Goal: Contribute content: Contribute content

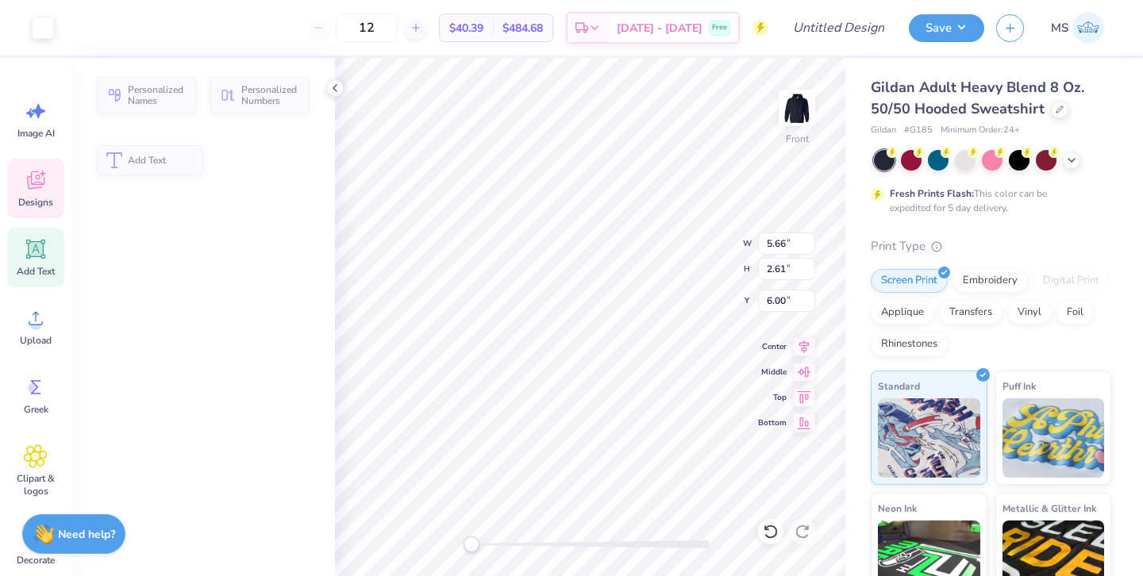
type input "5.66"
type input "2.61"
type input "6.00"
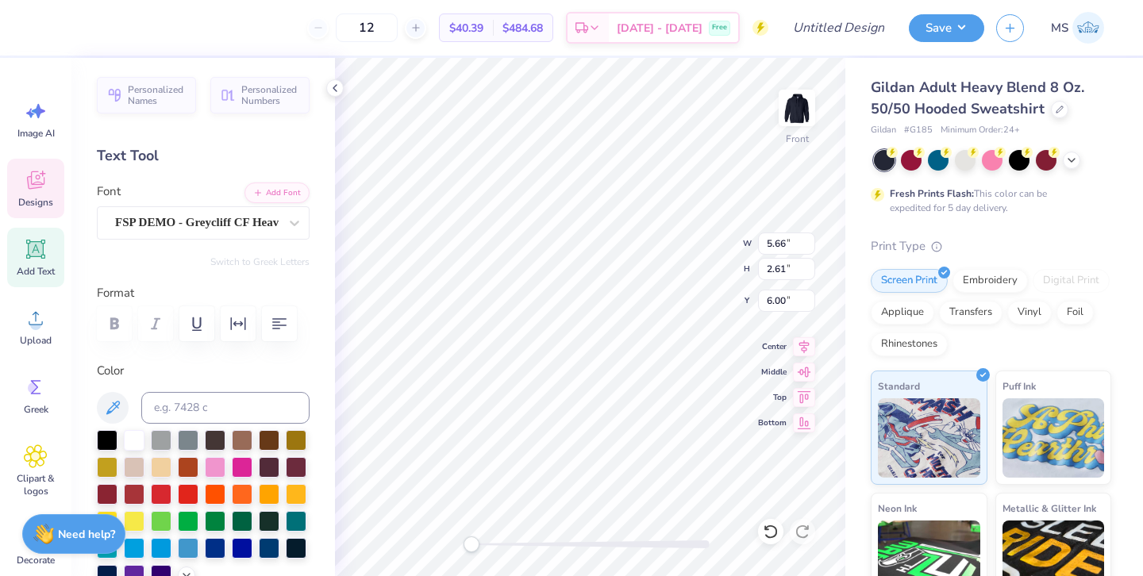
type textarea "A"
type textarea "Hall"
type input "4.61"
type input "2.87"
type input "6.14"
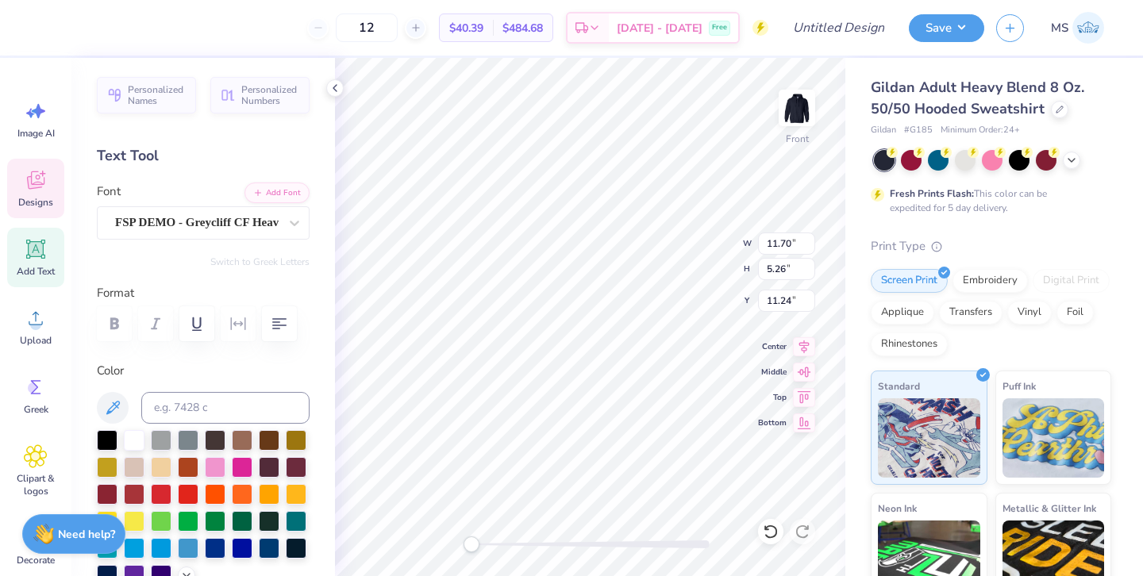
type textarea "FAME"
type input "5.82"
type input "2.66"
type input "6.04"
type textarea "HALL"
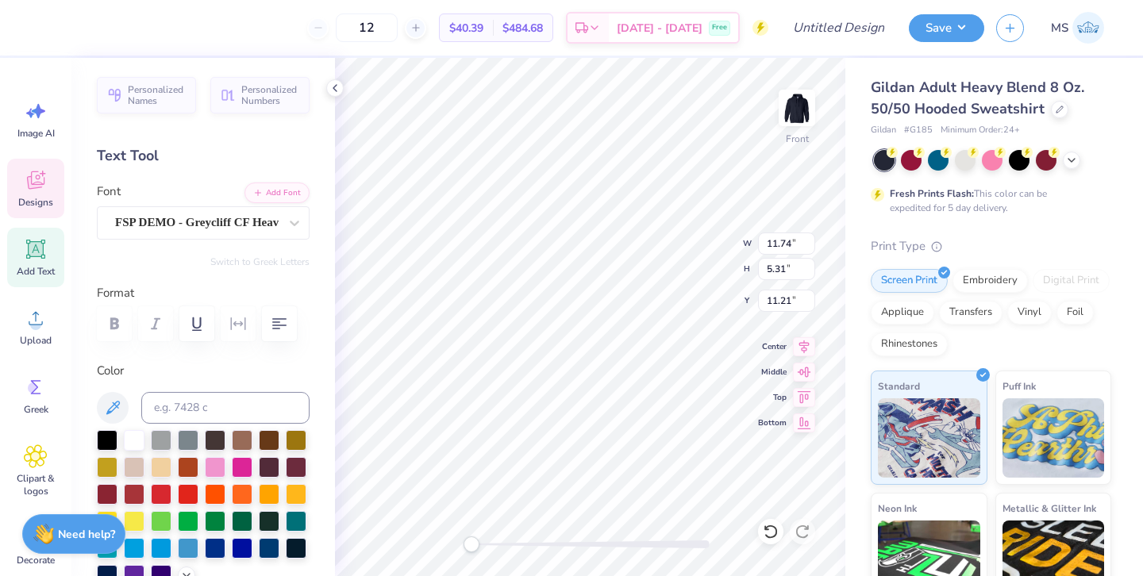
type input "4.94"
type input "2.98"
type input "8.85"
type textarea "OF"
type input "6.00"
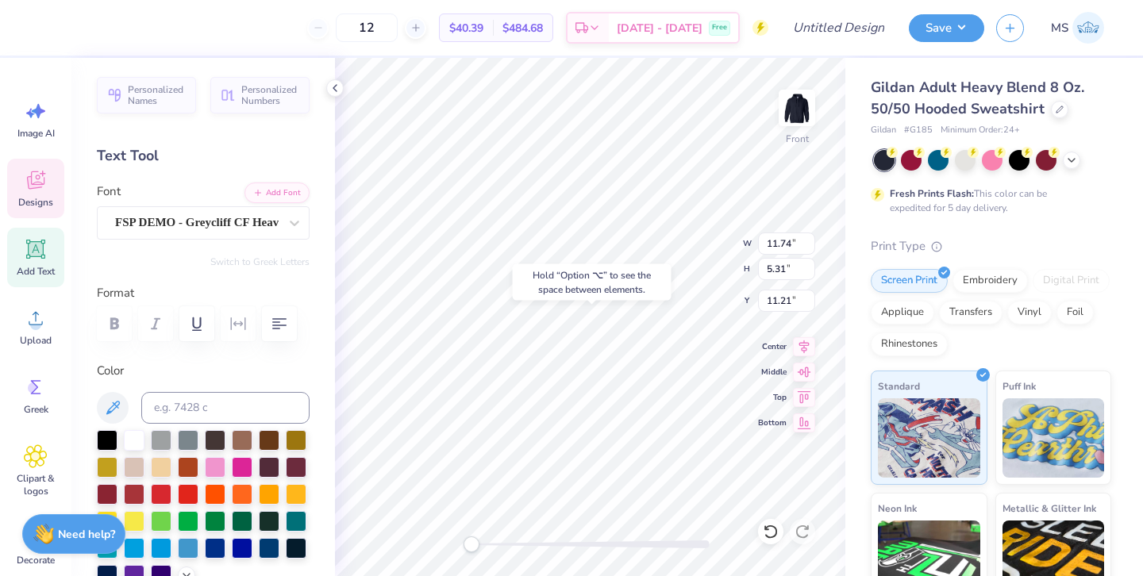
type input "7.39"
type input "2.68"
type input "6.00"
type input "4.09"
type input "2.96"
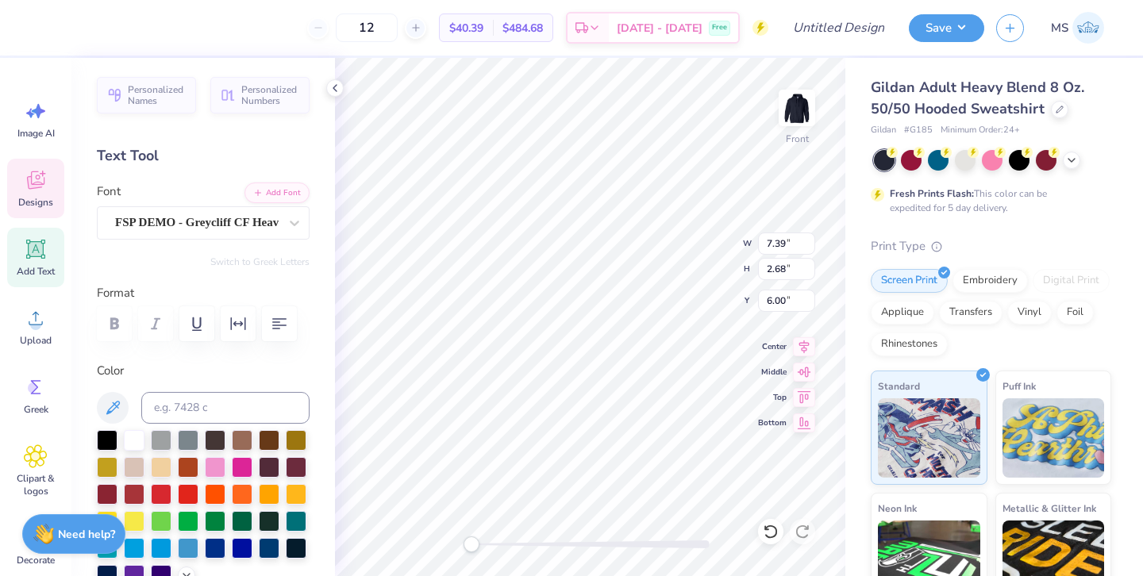
type input "8.87"
type input "7.39"
type input "2.68"
type input "6.00"
type input "8.30"
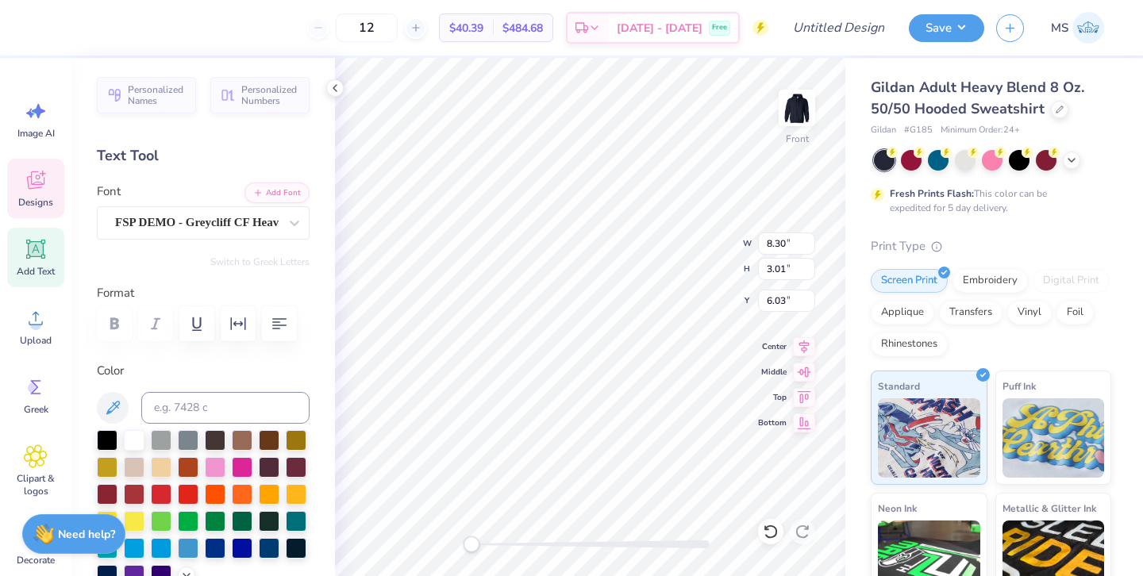
type input "3.01"
type input "6.03"
type input "9.23"
type input "3.35"
type input "6.06"
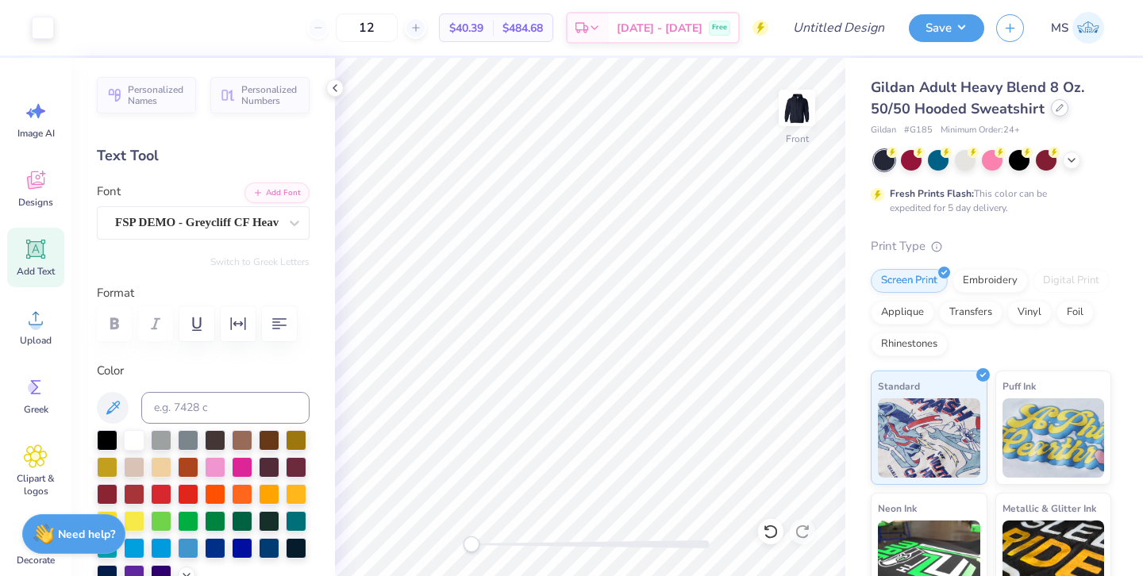
click at [1060, 117] on div "Gildan Adult Heavy Blend 8 Oz. 50/50 Hooded Sweatshirt" at bounding box center [991, 98] width 241 height 43
click at [1060, 113] on div at bounding box center [1059, 107] width 17 height 17
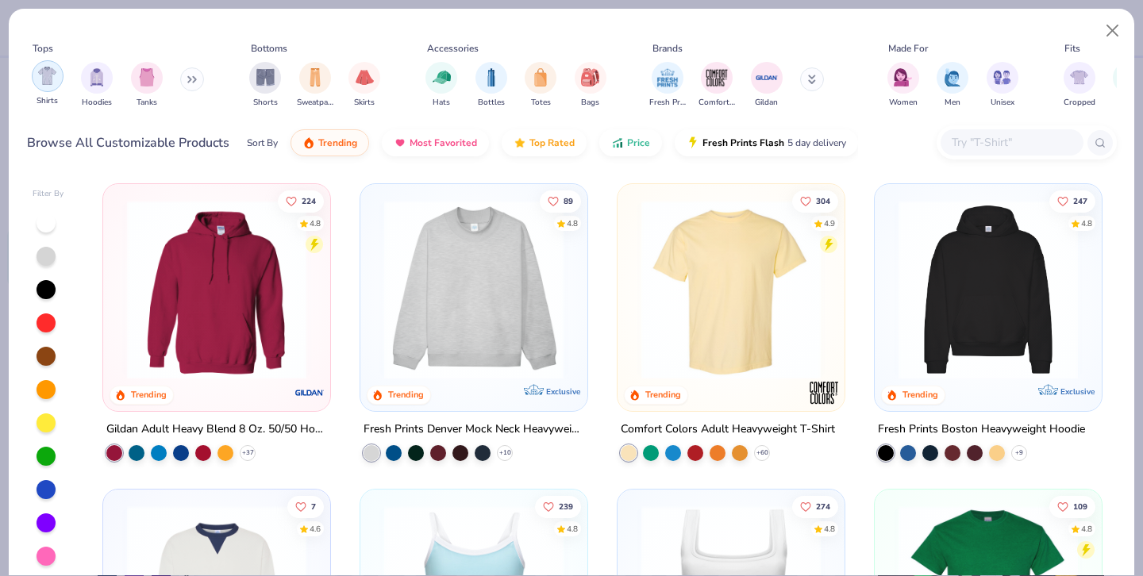
click at [53, 75] on img "filter for Shirts" at bounding box center [47, 76] width 18 height 18
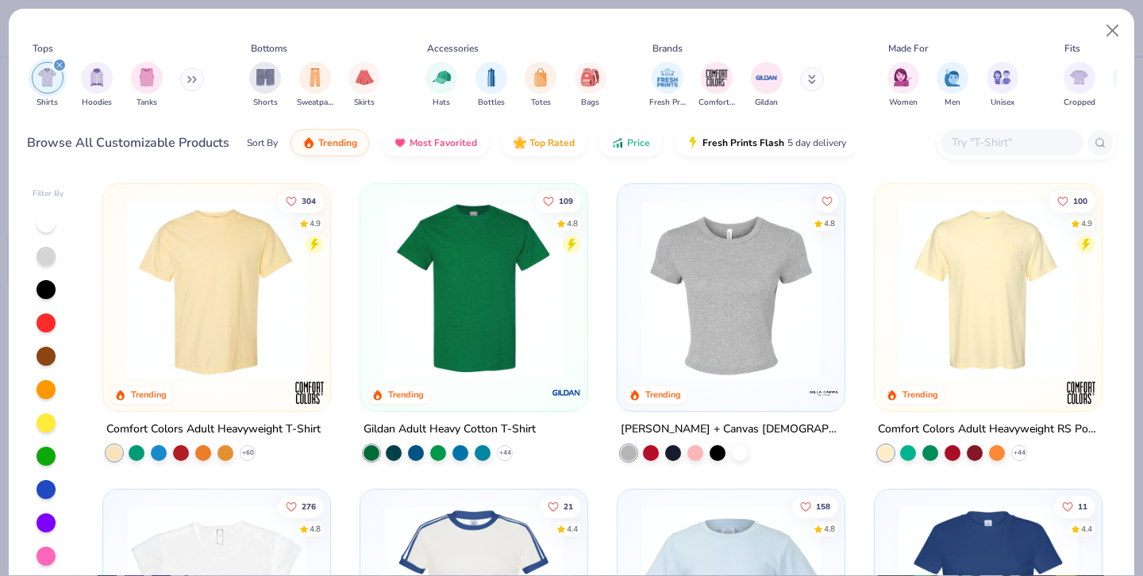
click at [268, 277] on img at bounding box center [216, 289] width 195 height 179
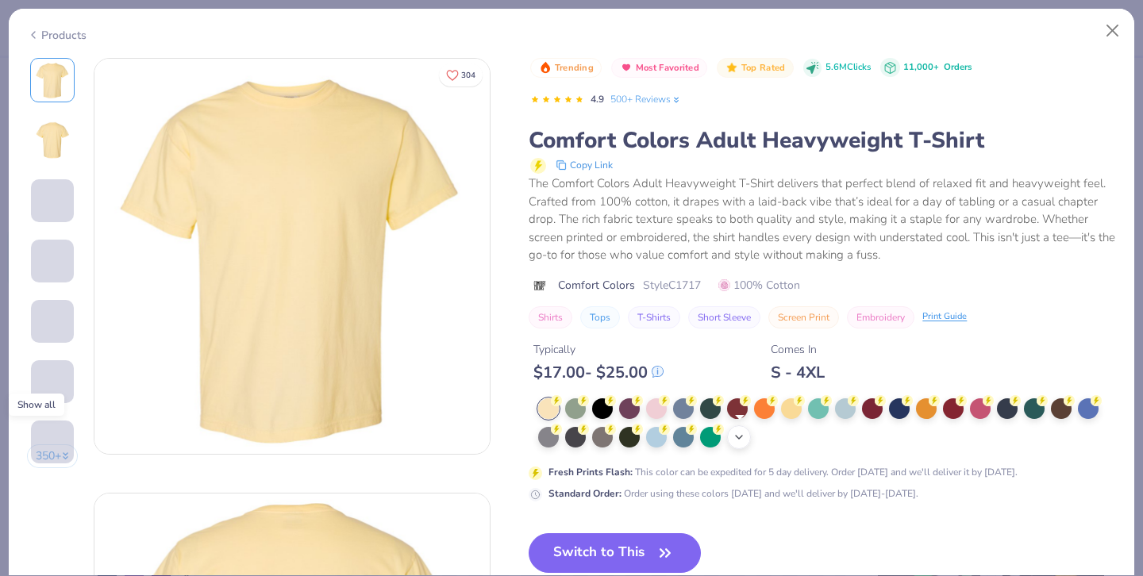
click at [741, 441] on icon at bounding box center [739, 437] width 13 height 13
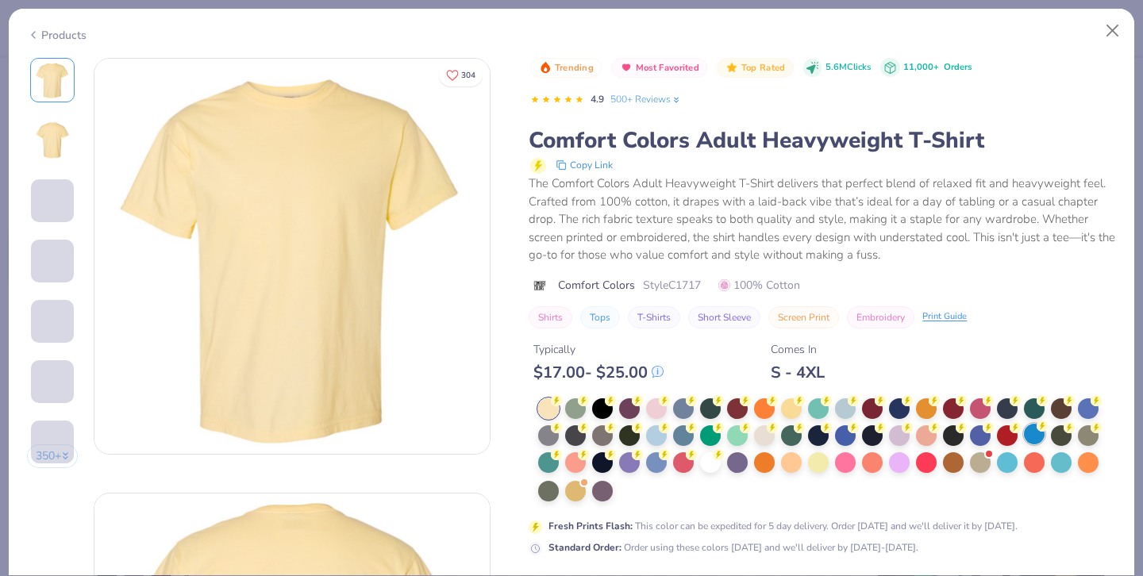
click at [1040, 437] on div at bounding box center [1034, 434] width 21 height 21
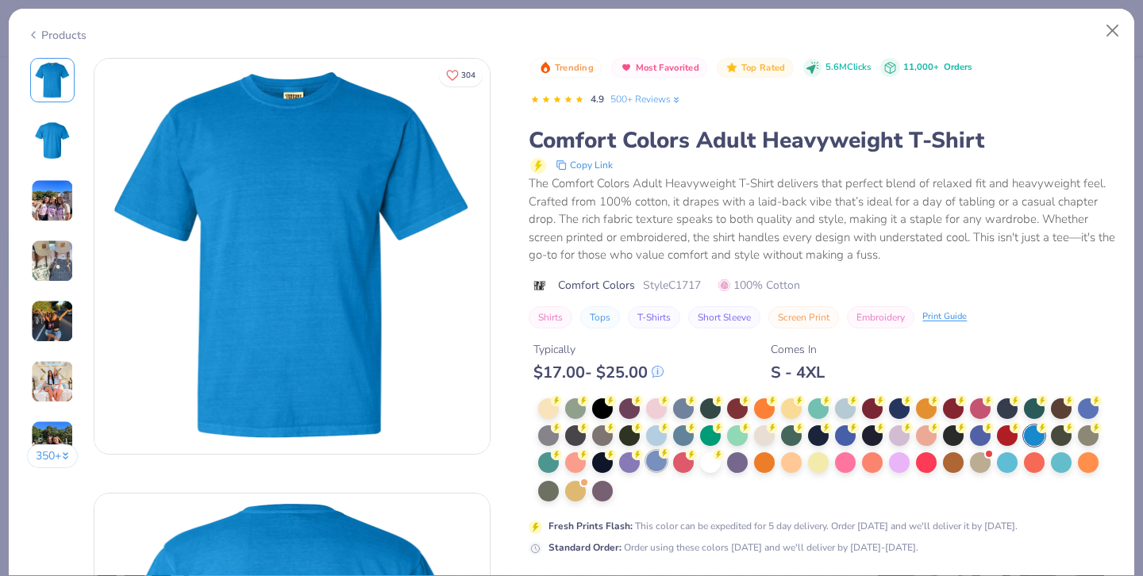
click at [659, 462] on div at bounding box center [656, 461] width 21 height 21
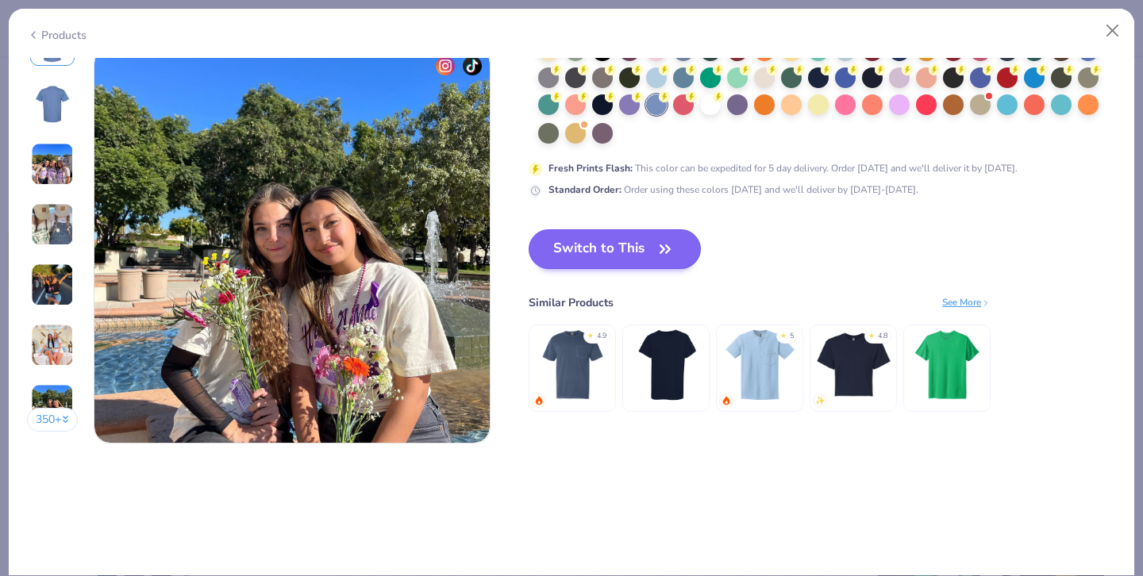
scroll to position [2616, 0]
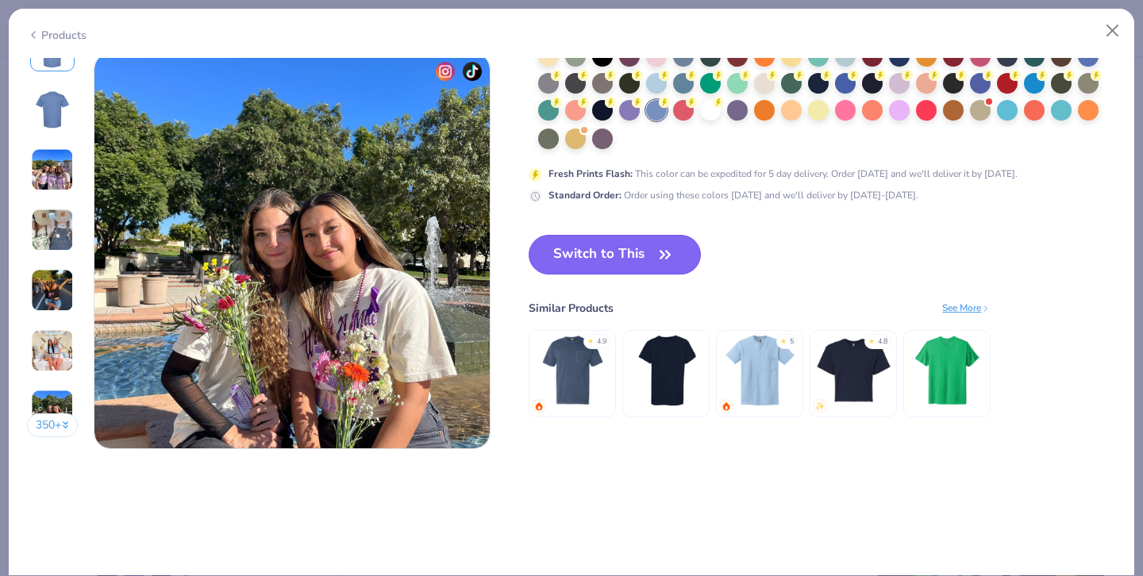
click at [603, 247] on button "Switch to This" at bounding box center [615, 255] width 172 height 40
click at [603, 255] on button "Switch to This" at bounding box center [615, 255] width 172 height 40
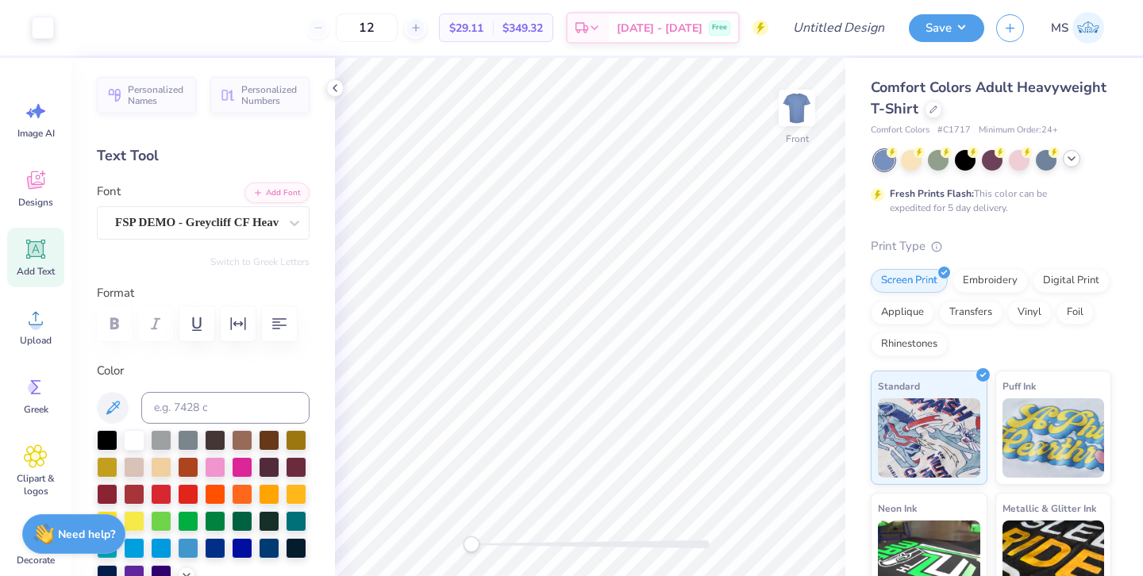
click at [1075, 160] on icon at bounding box center [1071, 158] width 13 height 13
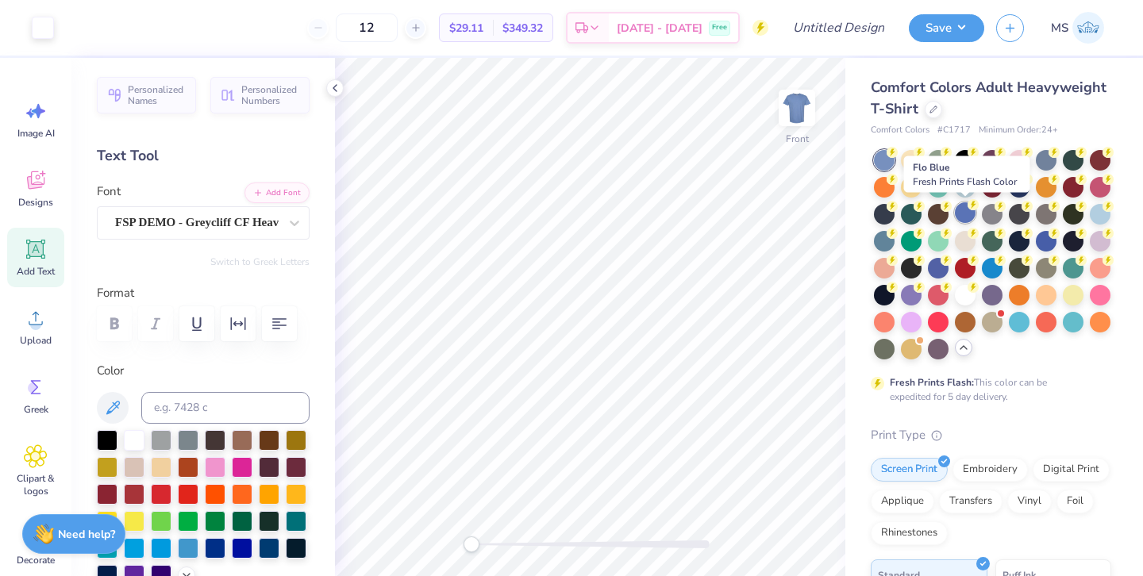
click at [965, 215] on div at bounding box center [965, 212] width 21 height 21
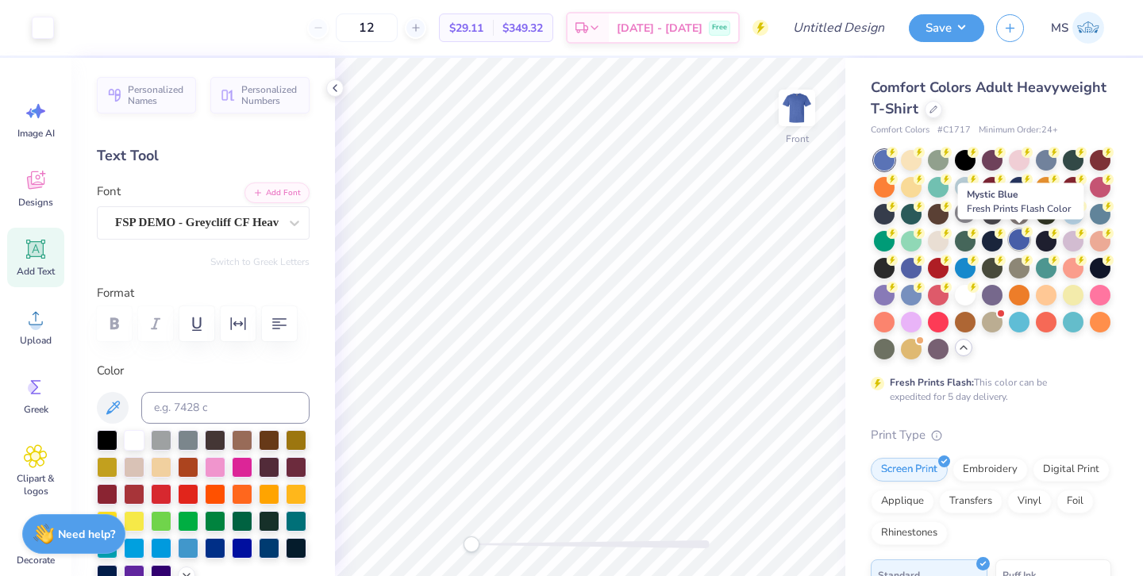
click at [1018, 237] on div at bounding box center [1019, 239] width 21 height 21
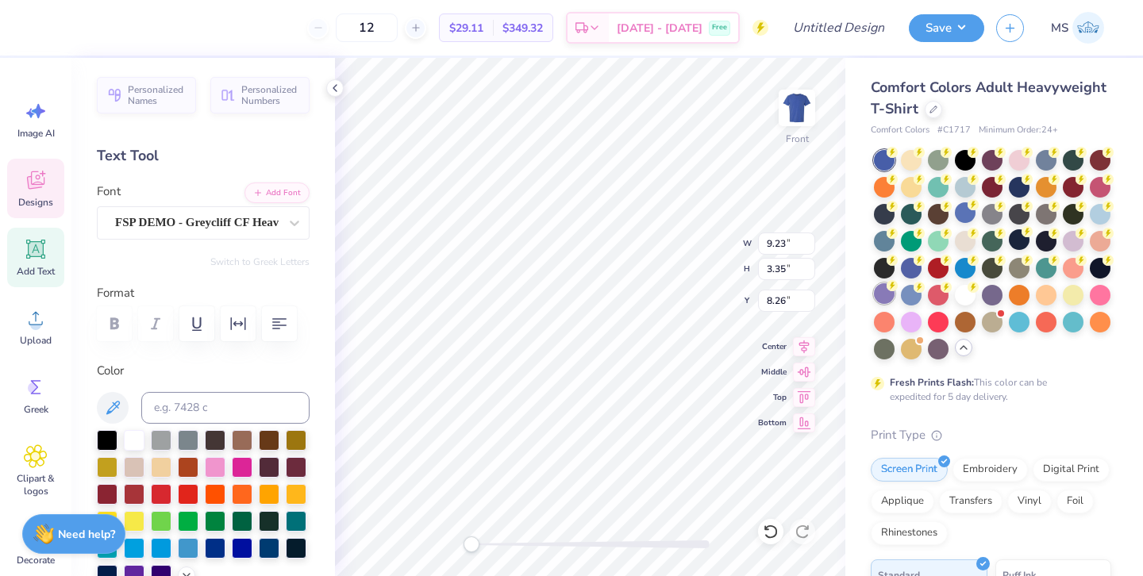
type input "4.09"
type input "2.96"
type input "11.93"
type input "11.74"
type input "5.31"
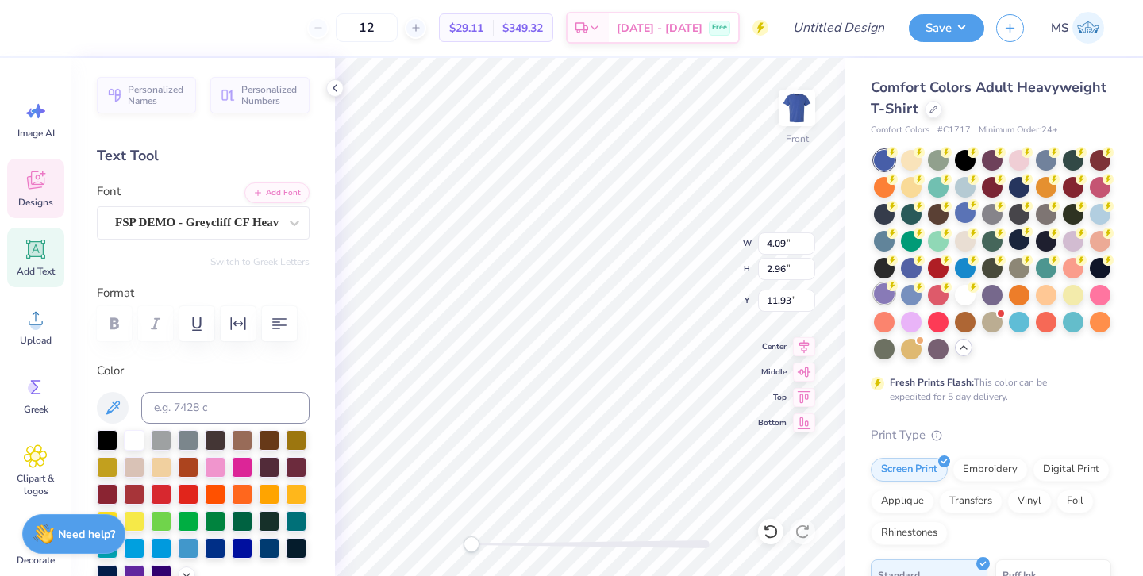
type input "14.03"
type input "10.08"
type input "3.65"
type input "5.97"
type input "10.08"
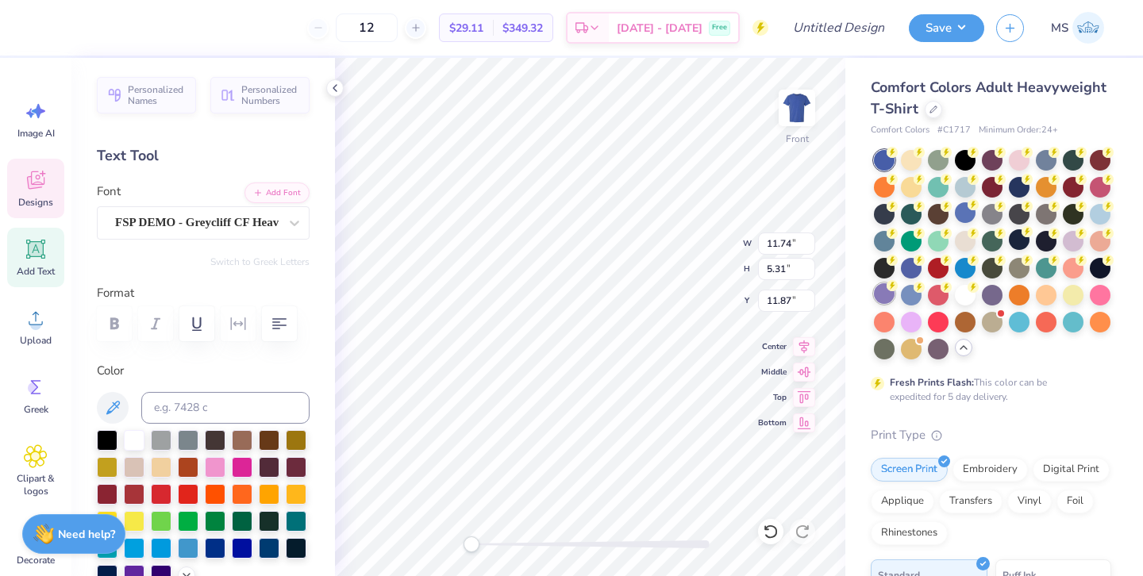
type input "3.65"
type input "6.49"
type input "10.89"
type input "3.95"
type input "6.22"
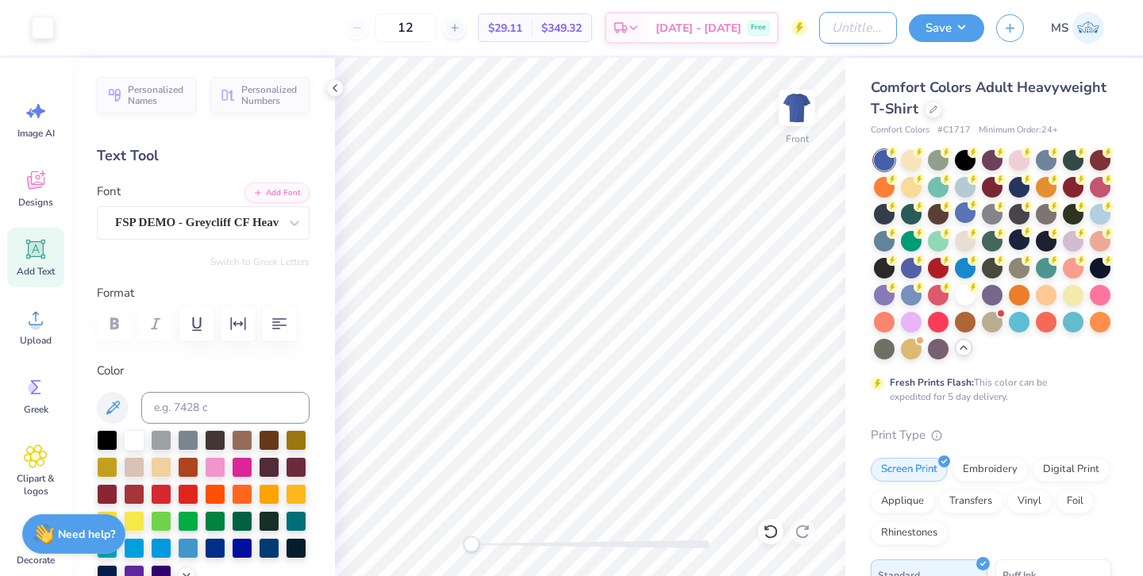
click at [841, 25] on input "Design Title" at bounding box center [858, 28] width 78 height 32
type input "HoF Back on shirt"
click at [938, 37] on button "Save" at bounding box center [946, 26] width 75 height 28
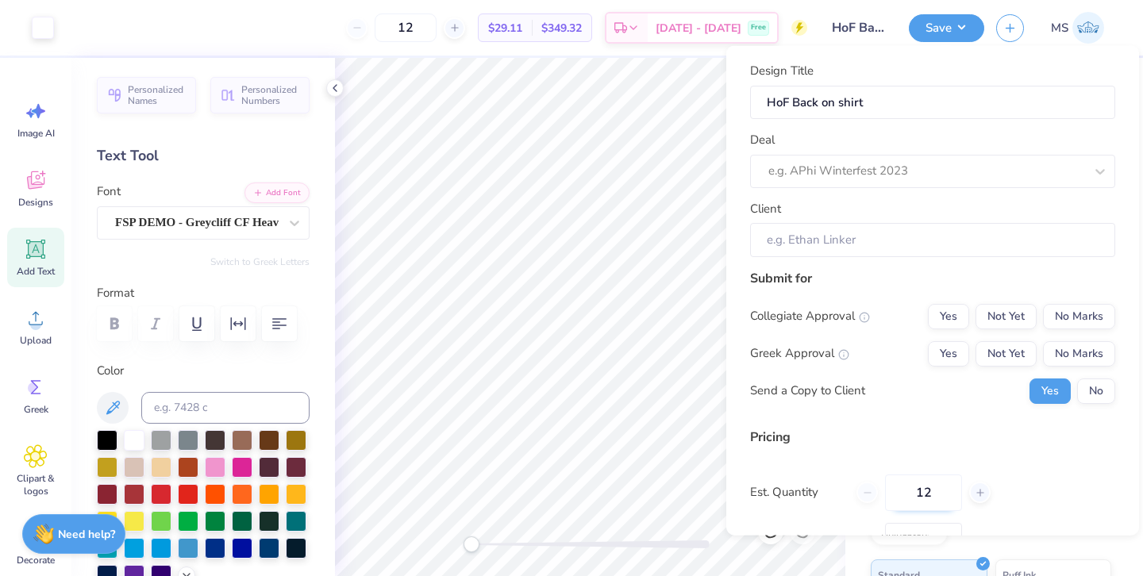
drag, startPoint x: 928, startPoint y: 489, endPoint x: 889, endPoint y: 489, distance: 38.9
click at [889, 489] on input "12" at bounding box center [923, 492] width 77 height 37
type input "100"
type input "$16.03"
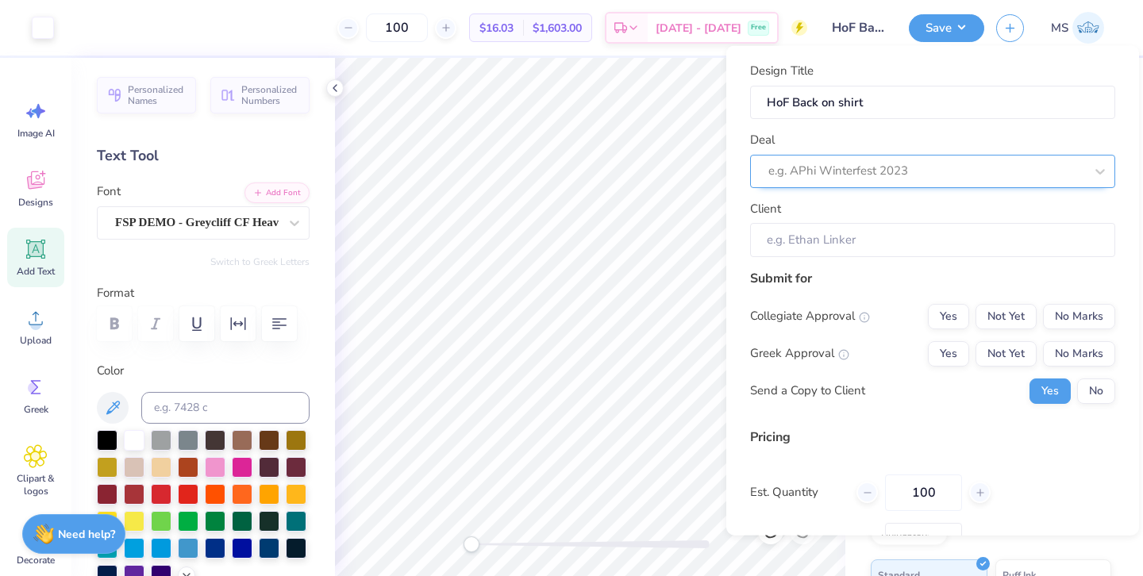
type input "100"
click at [813, 171] on div at bounding box center [910, 170] width 284 height 21
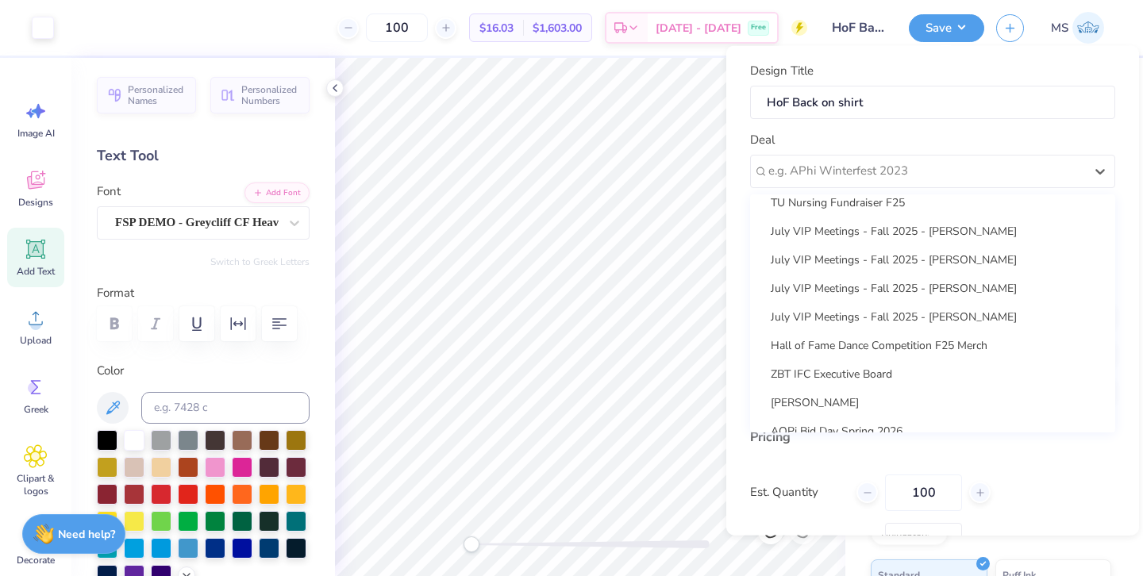
scroll to position [487, 0]
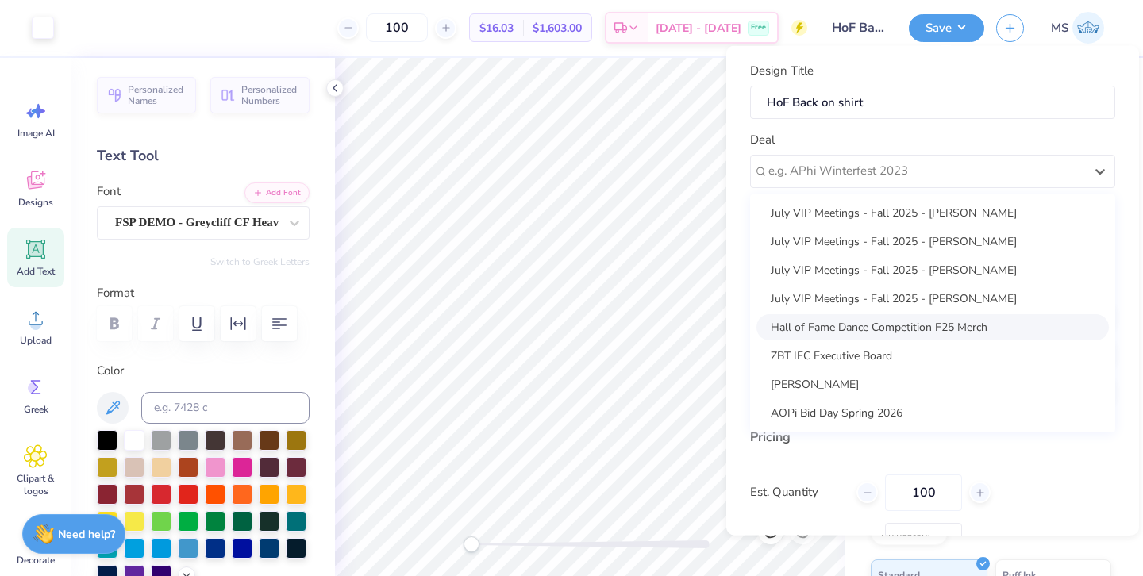
click at [839, 322] on div "Hall of Fame Dance Competition F25 Merch" at bounding box center [933, 327] width 352 height 26
type input "[PERSON_NAME]"
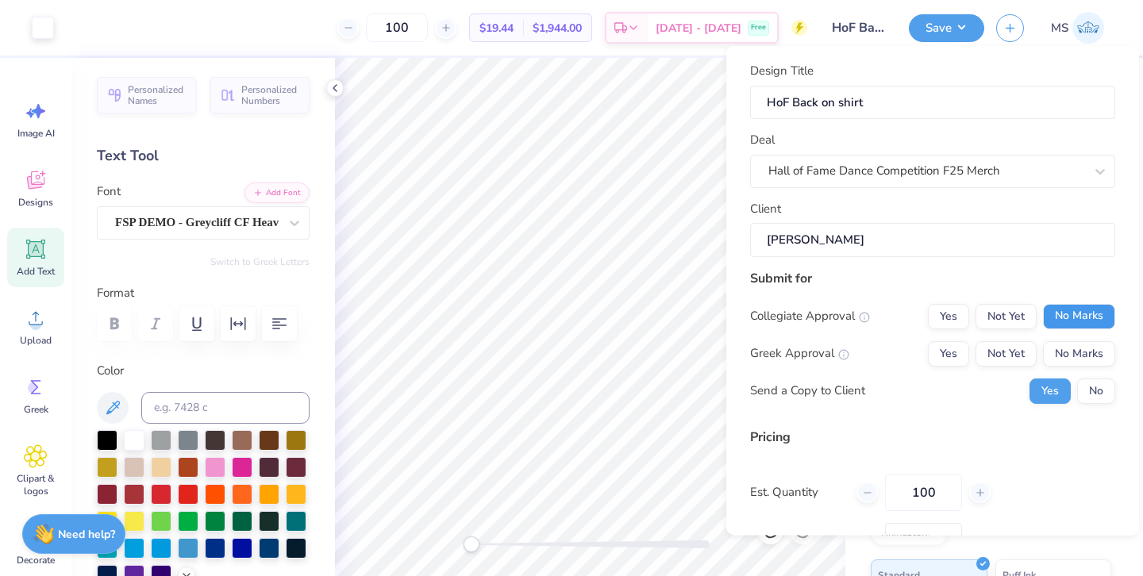
click at [1048, 312] on button "No Marks" at bounding box center [1079, 315] width 72 height 25
click at [1054, 352] on button "No Marks" at bounding box center [1079, 353] width 72 height 25
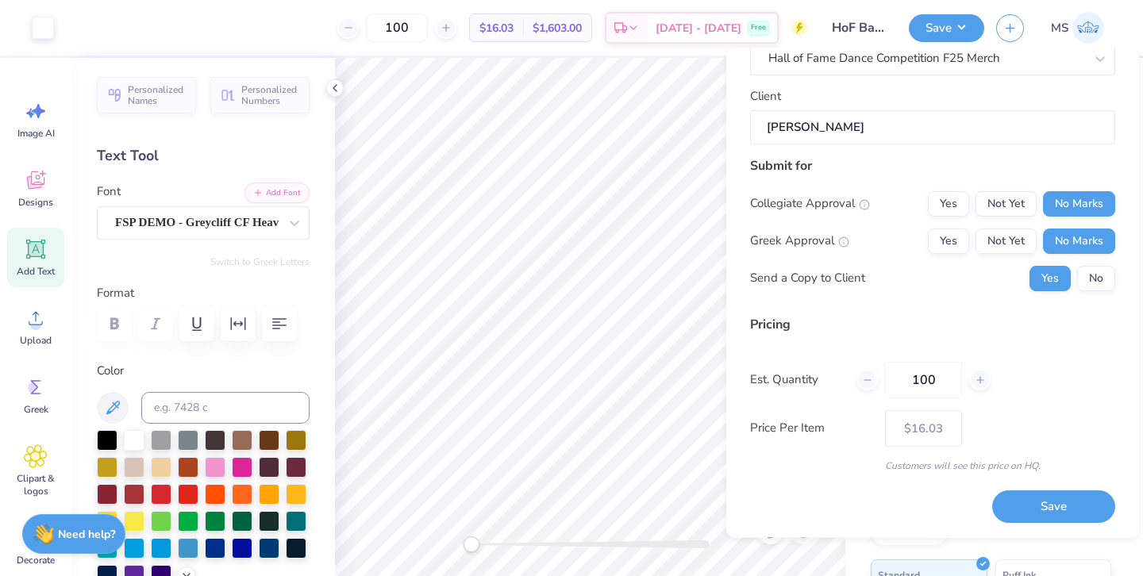
scroll to position [115, 0]
click at [1003, 499] on button "Save" at bounding box center [1053, 507] width 123 height 33
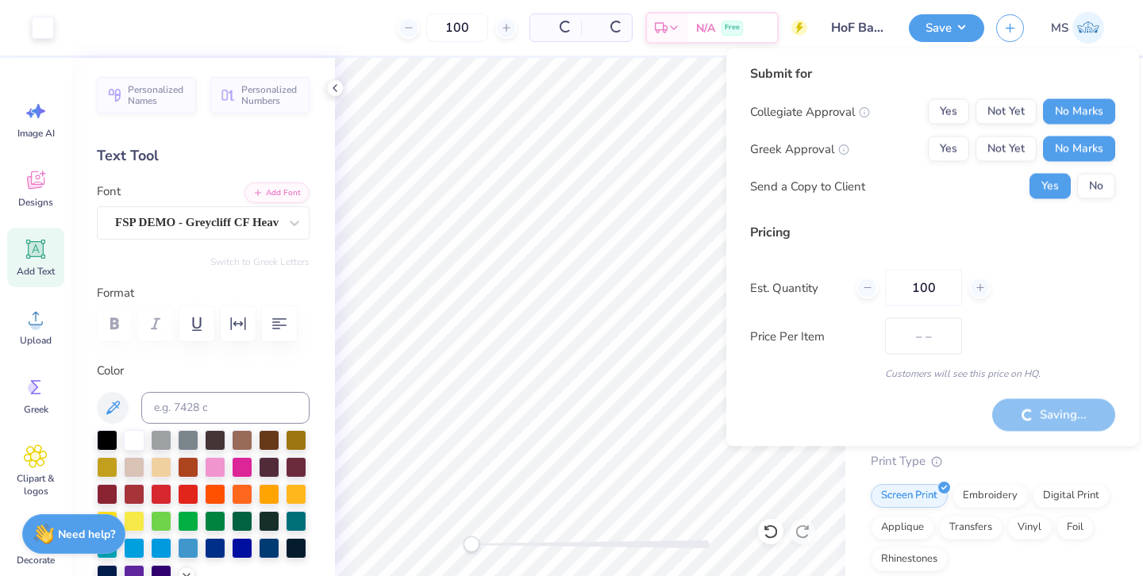
type input "$16.03"
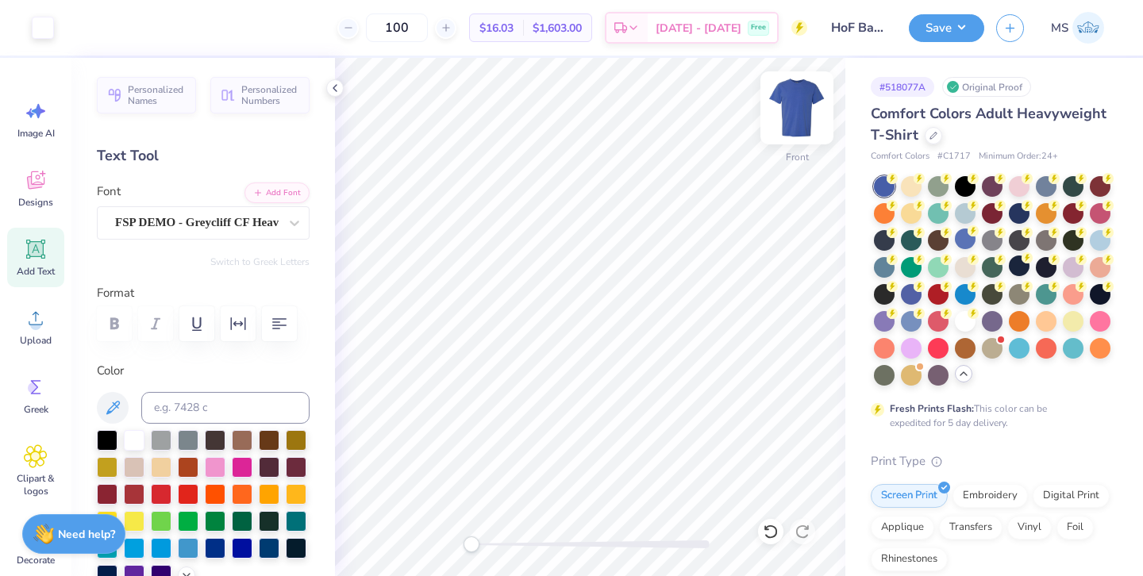
click at [788, 95] on img at bounding box center [797, 108] width 64 height 64
